Goal: Find contact information: Find contact information

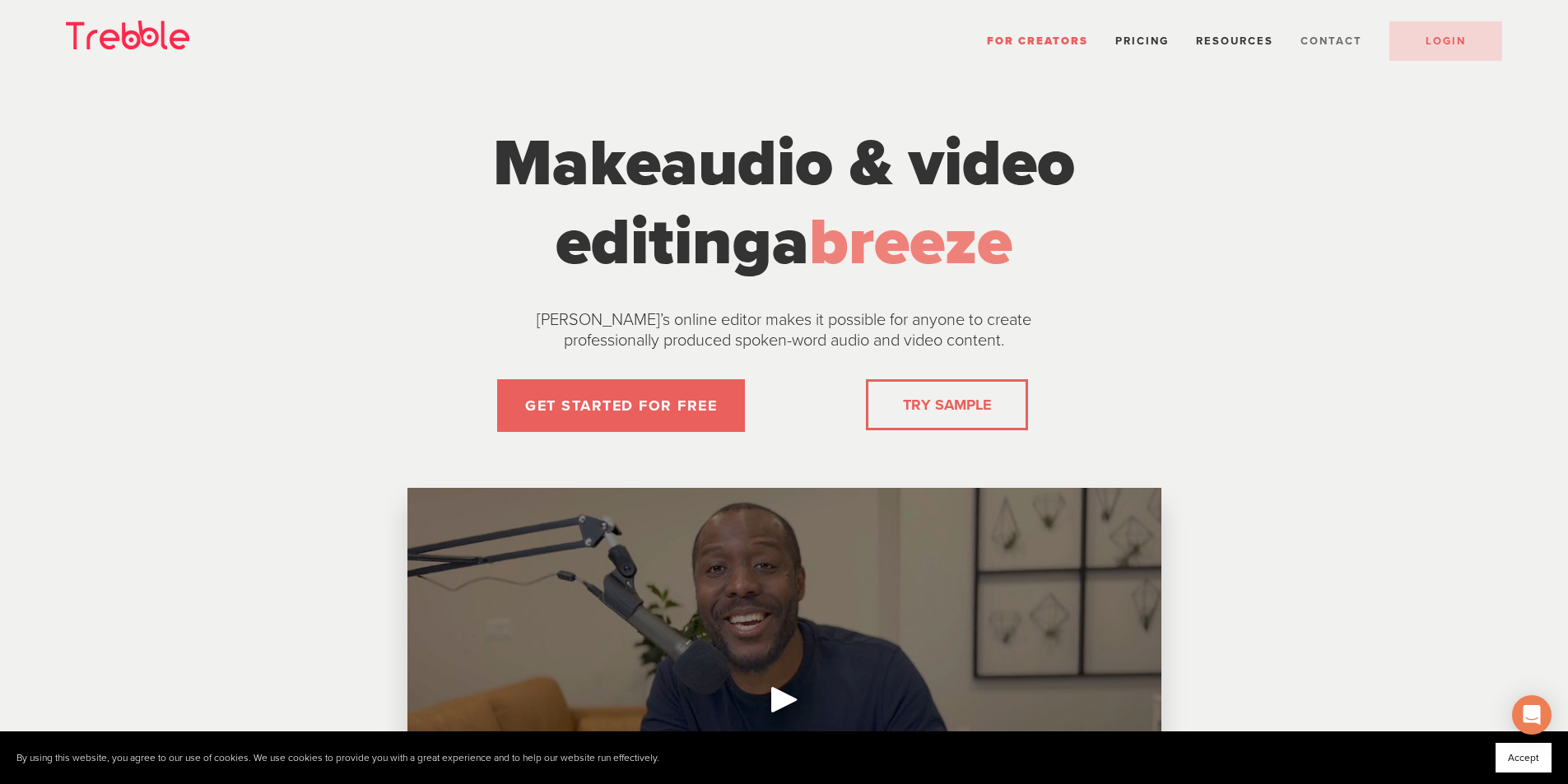
click at [1347, 37] on span "Contact" at bounding box center [1331, 41] width 61 height 13
click at [1339, 40] on span "Contact" at bounding box center [1331, 41] width 61 height 13
click at [1321, 40] on span "Contact" at bounding box center [1331, 41] width 61 height 13
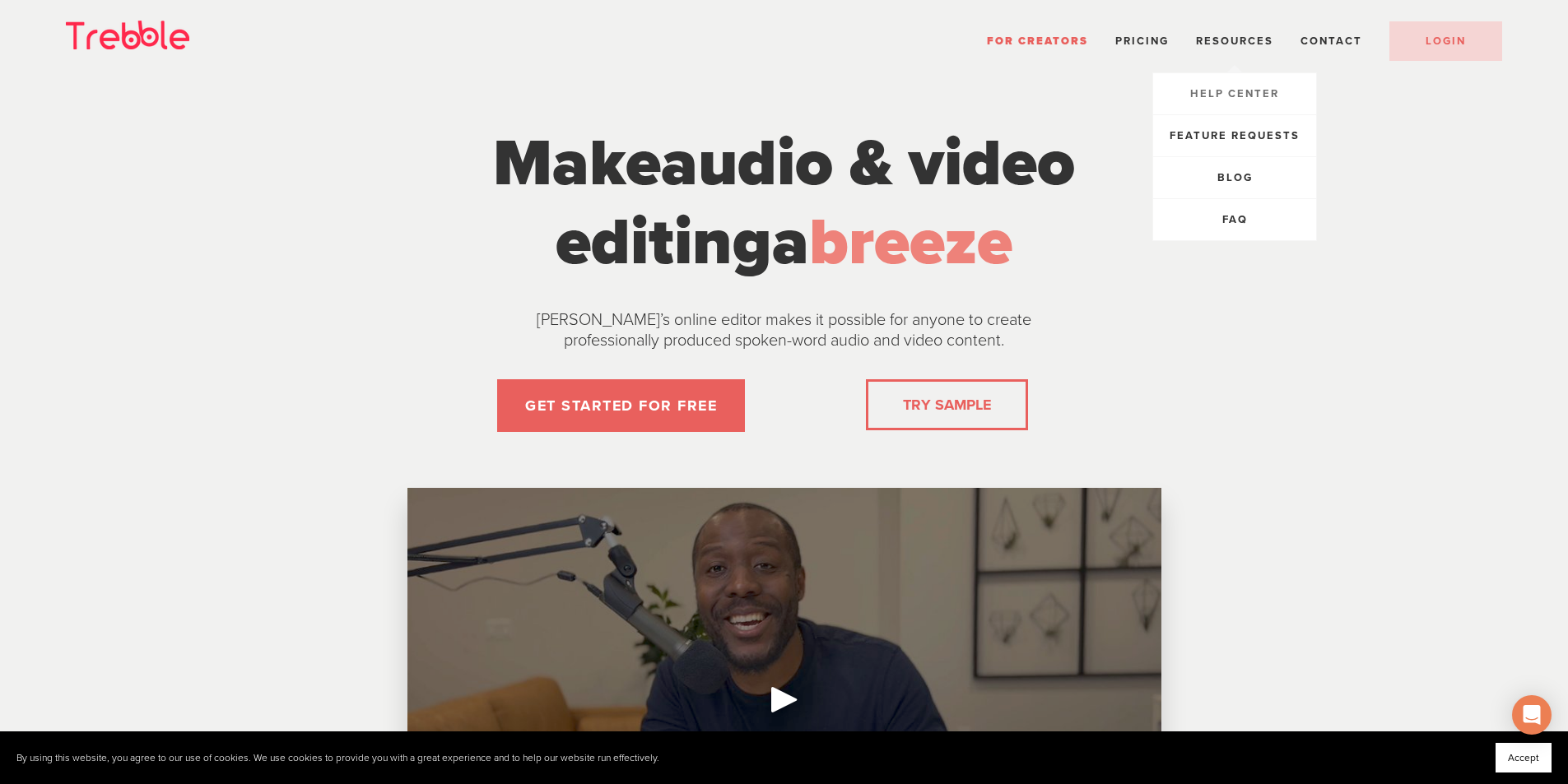
click at [1239, 88] on span "Help Center" at bounding box center [1234, 93] width 89 height 13
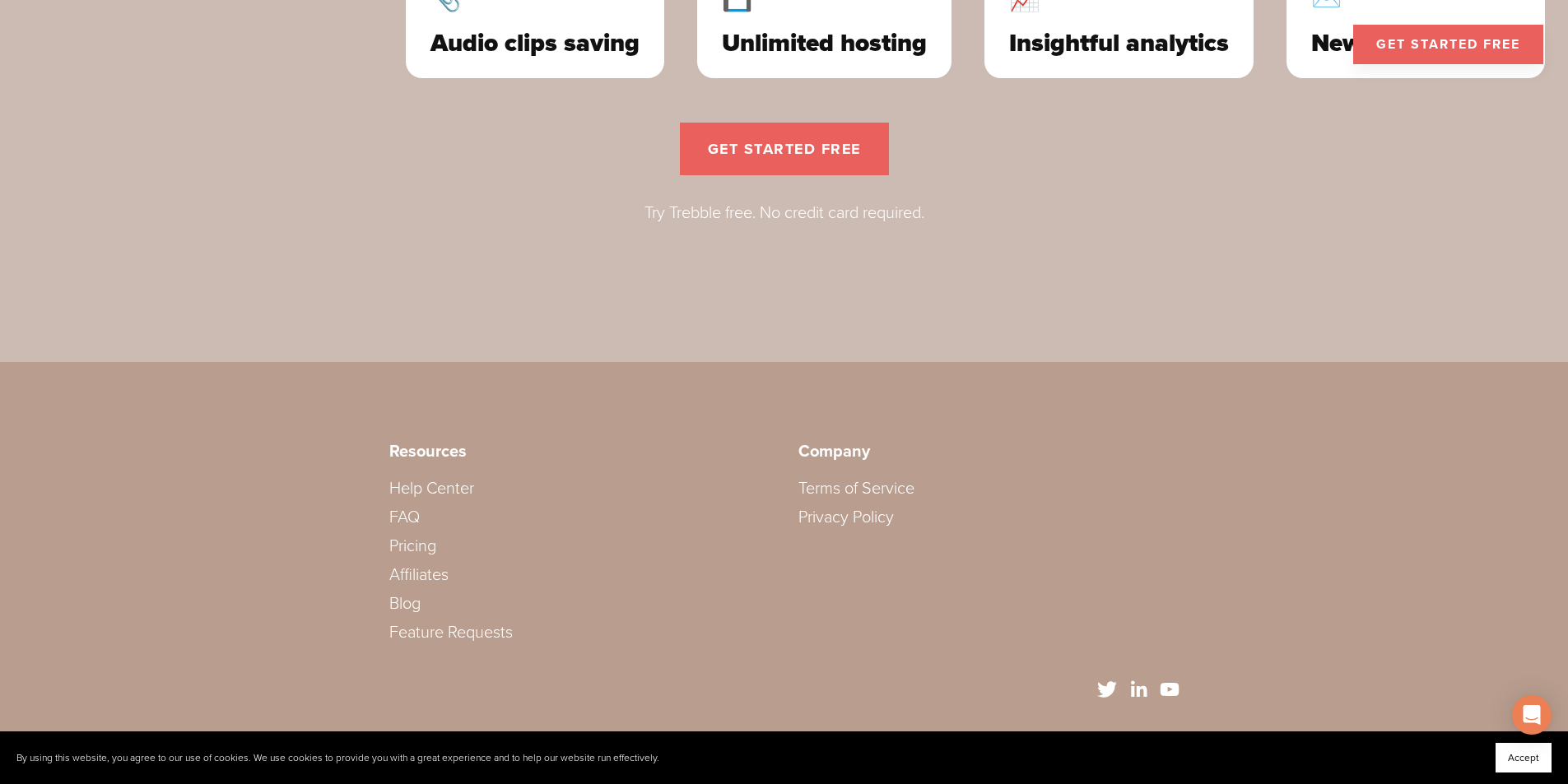
drag, startPoint x: 1189, startPoint y: 126, endPoint x: 1223, endPoint y: 378, distance: 254.3
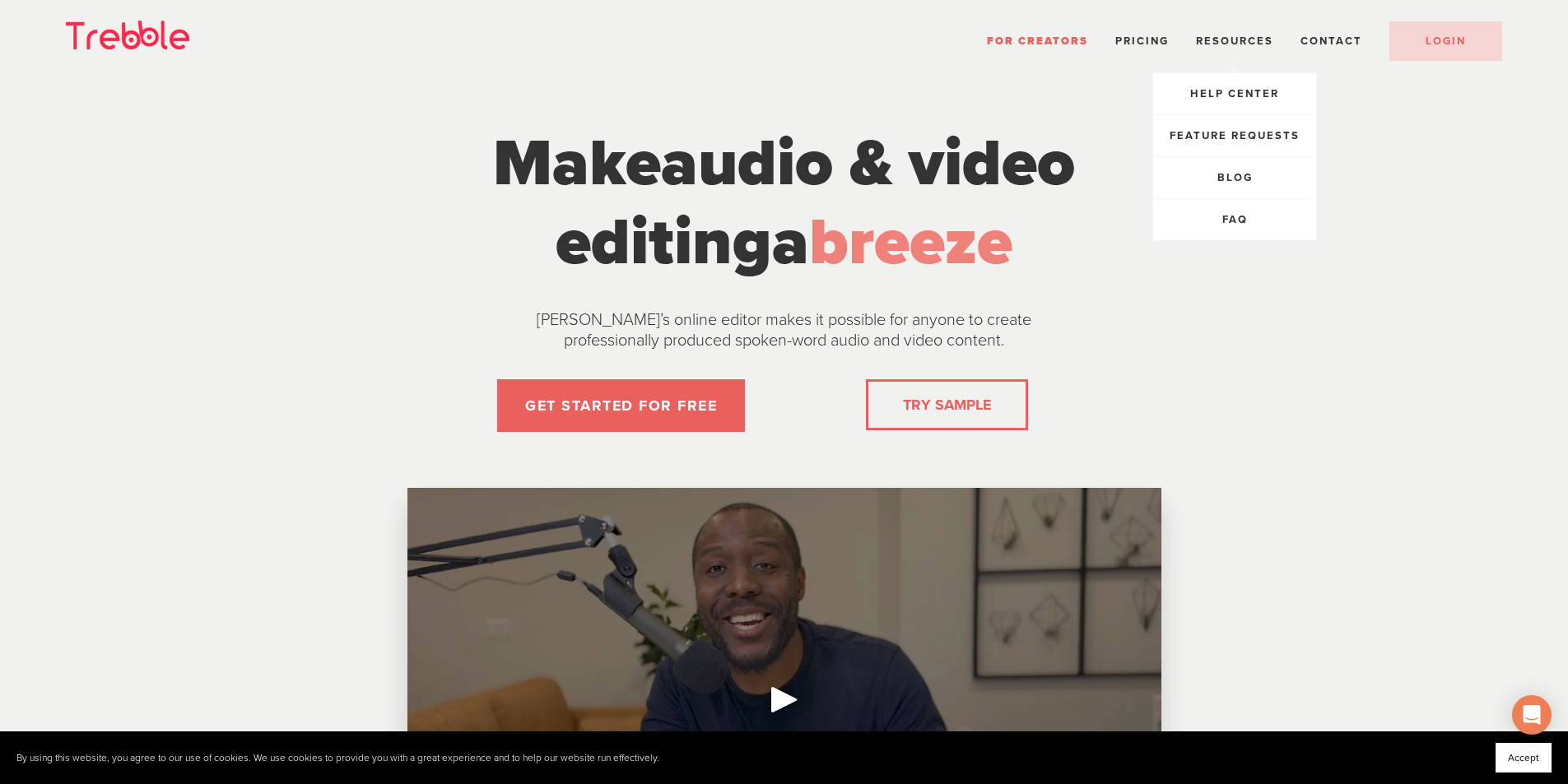
drag, startPoint x: 1225, startPoint y: 376, endPoint x: 1264, endPoint y: 33, distance: 345.2
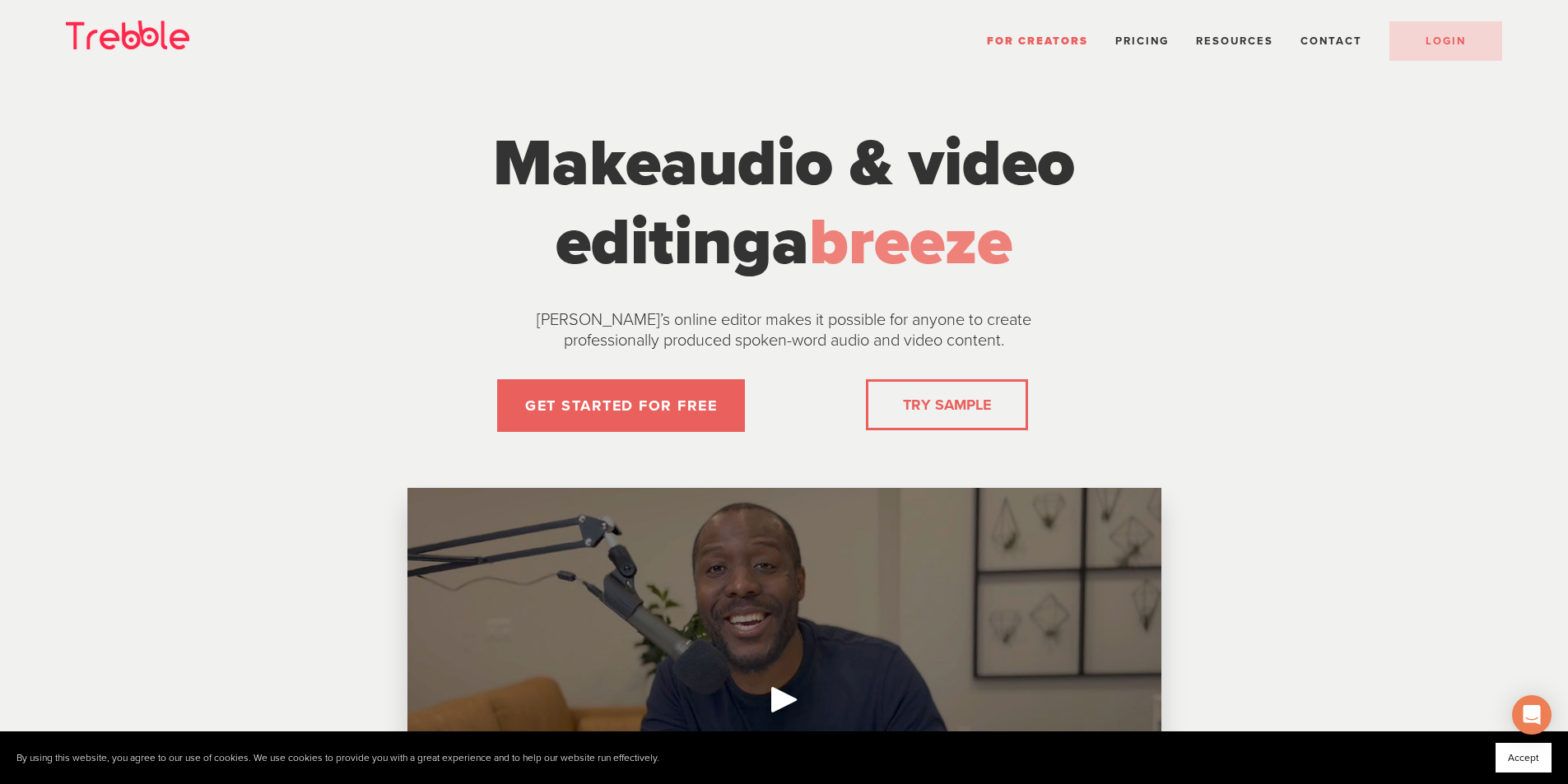
click at [1352, 27] on ul "For Creators Pricing Resources Help Center Feature Requests Blog FAQ" at bounding box center [1000, 37] width 1006 height 29
click at [1345, 41] on span "Contact" at bounding box center [1331, 41] width 61 height 13
click at [1347, 33] on li "Contact" at bounding box center [1331, 40] width 61 height 21
click at [1325, 40] on span "Contact" at bounding box center [1331, 41] width 61 height 13
